Goal: Check status: Check status

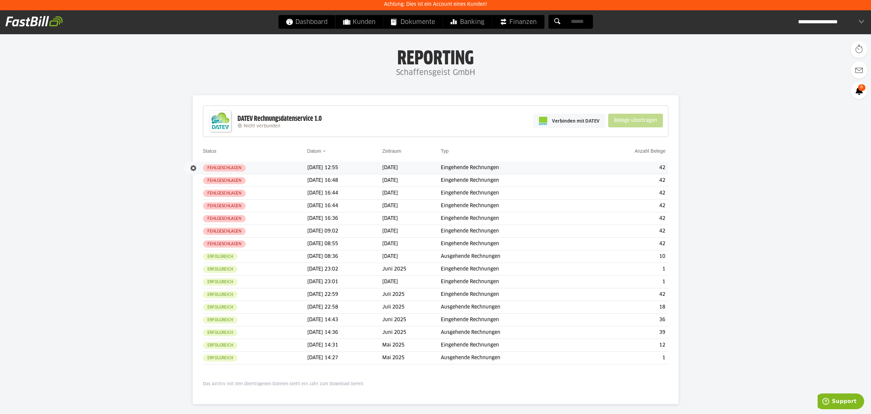
click at [485, 169] on td "Eingehende Rechnungen" at bounding box center [513, 168] width 145 height 13
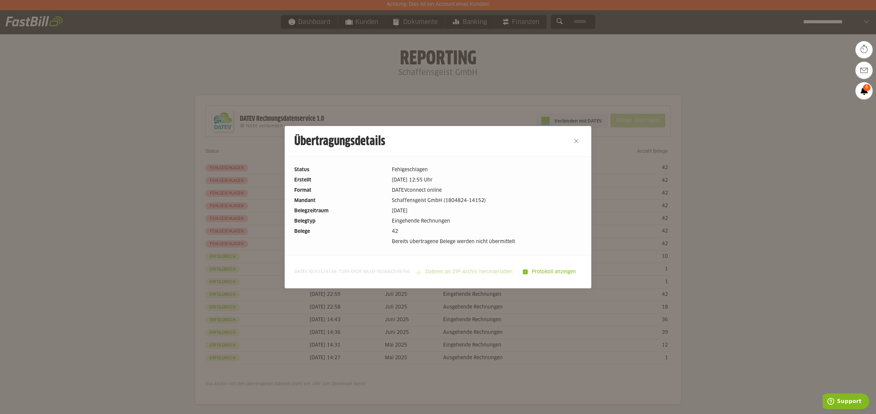
drag, startPoint x: 554, startPoint y: 285, endPoint x: 556, endPoint y: 280, distance: 5.2
click at [554, 285] on footer "DATEV ID: 4312414A-7399-092E-8A1D-903BACD48766 Dateien als ZIP-Archiv herunterl…" at bounding box center [438, 271] width 307 height 33
click at [557, 275] on slot "Protokoll anzeigen" at bounding box center [555, 271] width 54 height 13
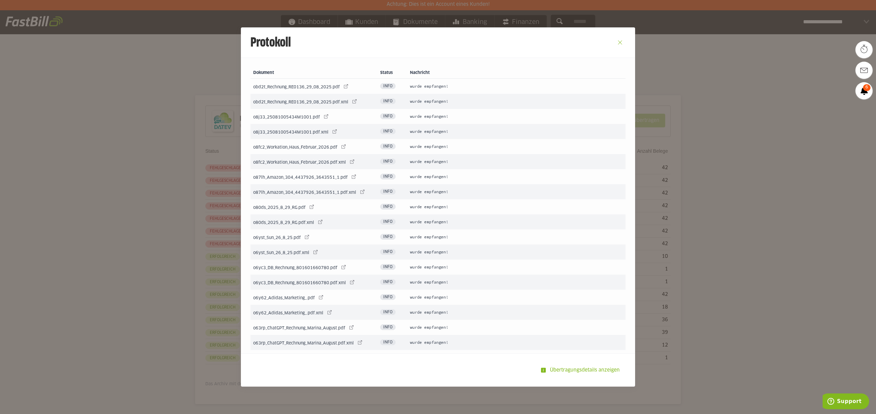
click at [620, 45] on button "Close" at bounding box center [620, 42] width 11 height 11
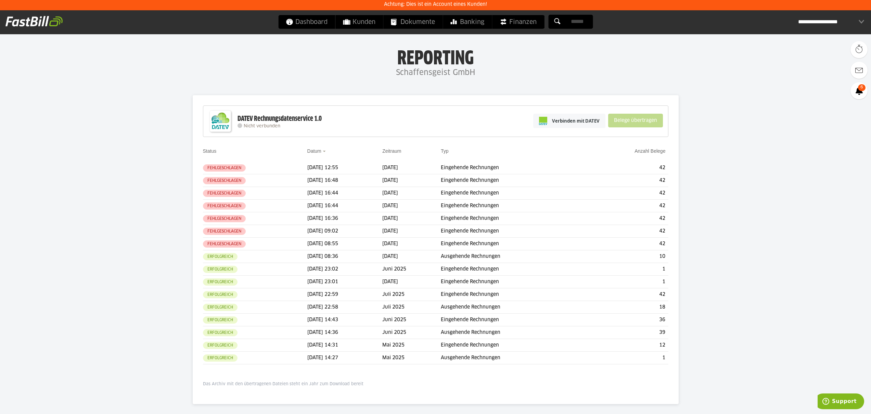
drag, startPoint x: 817, startPoint y: 23, endPoint x: 817, endPoint y: 27, distance: 4.5
click at [818, 22] on div "**********" at bounding box center [831, 22] width 66 height 14
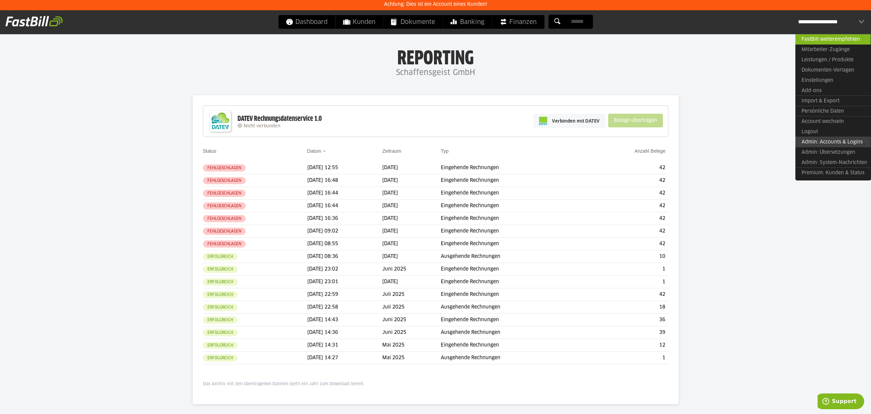
click at [828, 141] on link "Admin: Accounts & Logins" at bounding box center [833, 142] width 75 height 11
